Goal: Transaction & Acquisition: Purchase product/service

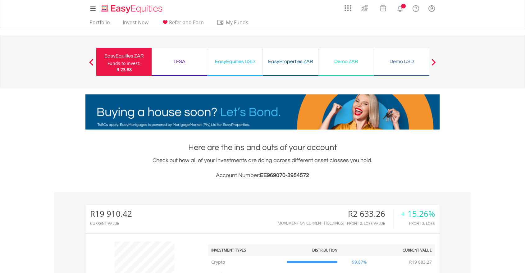
scroll to position [60, 118]
click at [237, 69] on div "EasyEquities USD Funds to invest: R 23.88" at bounding box center [235, 62] width 56 height 28
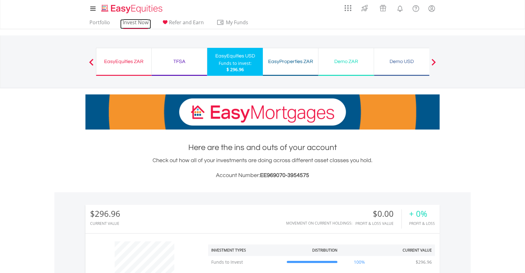
click at [134, 22] on link "Invest Now" at bounding box center [135, 24] width 31 height 10
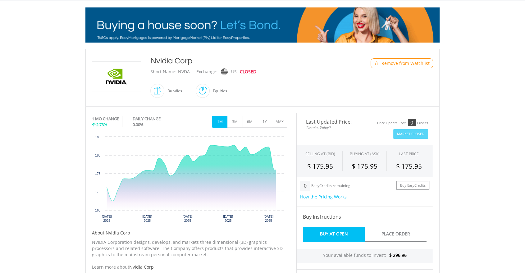
scroll to position [92, 0]
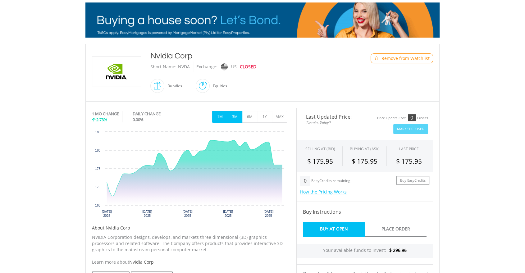
click at [238, 116] on button "3M" at bounding box center [234, 117] width 15 height 12
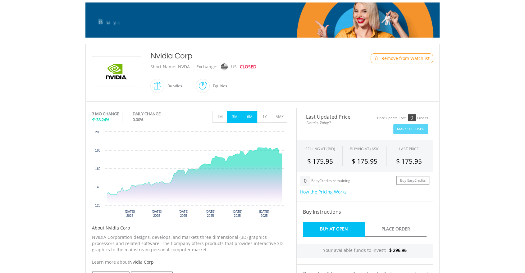
click at [249, 114] on button "6M" at bounding box center [249, 117] width 15 height 12
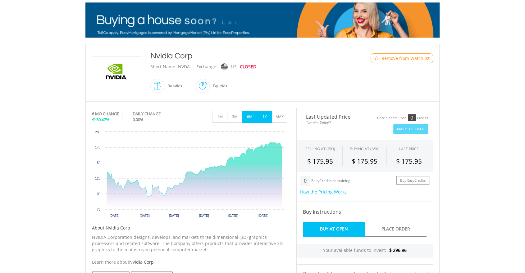
click at [265, 113] on button "1Y" at bounding box center [264, 117] width 15 height 12
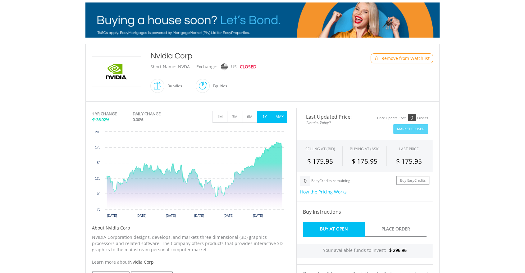
click at [276, 115] on button "MAX" at bounding box center [279, 117] width 15 height 12
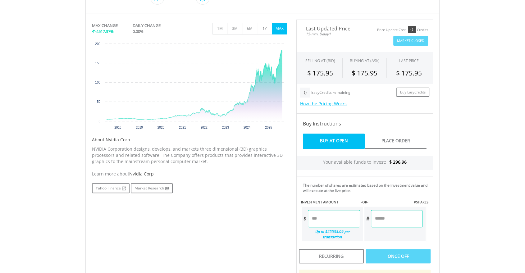
scroll to position [184, 0]
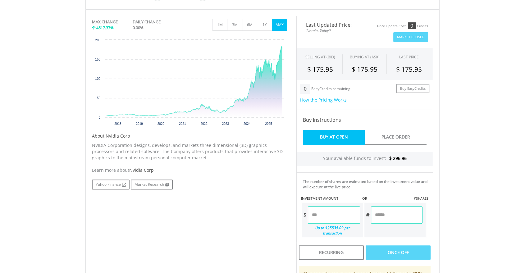
click at [328, 212] on input "number" at bounding box center [334, 214] width 52 height 17
click at [335, 213] on input "number" at bounding box center [334, 214] width 52 height 17
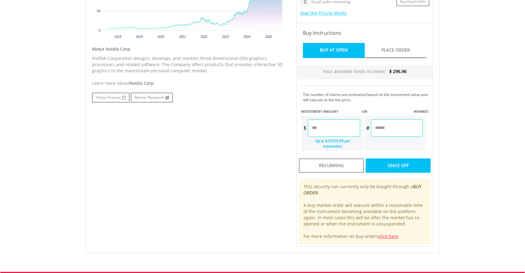
scroll to position [276, 0]
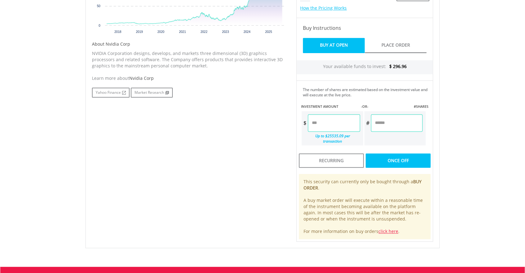
click at [395, 157] on div "Last Updated Price: 15-min. Delay* Price Update Cost: 0 Credits Market Closed S…" at bounding box center [365, 83] width 146 height 318
type input "******"
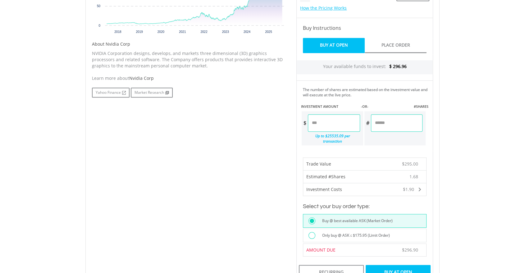
scroll to position [368, 0]
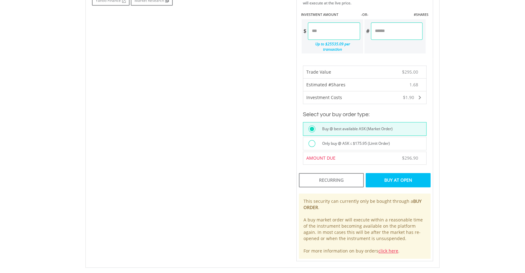
click at [401, 173] on div "Buy At Open" at bounding box center [397, 180] width 65 height 14
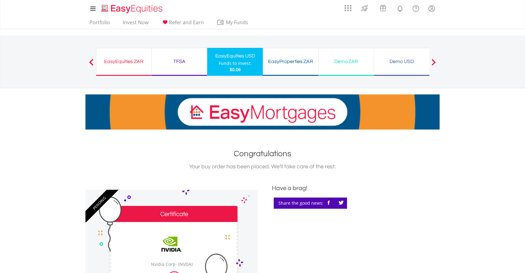
scroll to position [184, 0]
